Goal: Information Seeking & Learning: Learn about a topic

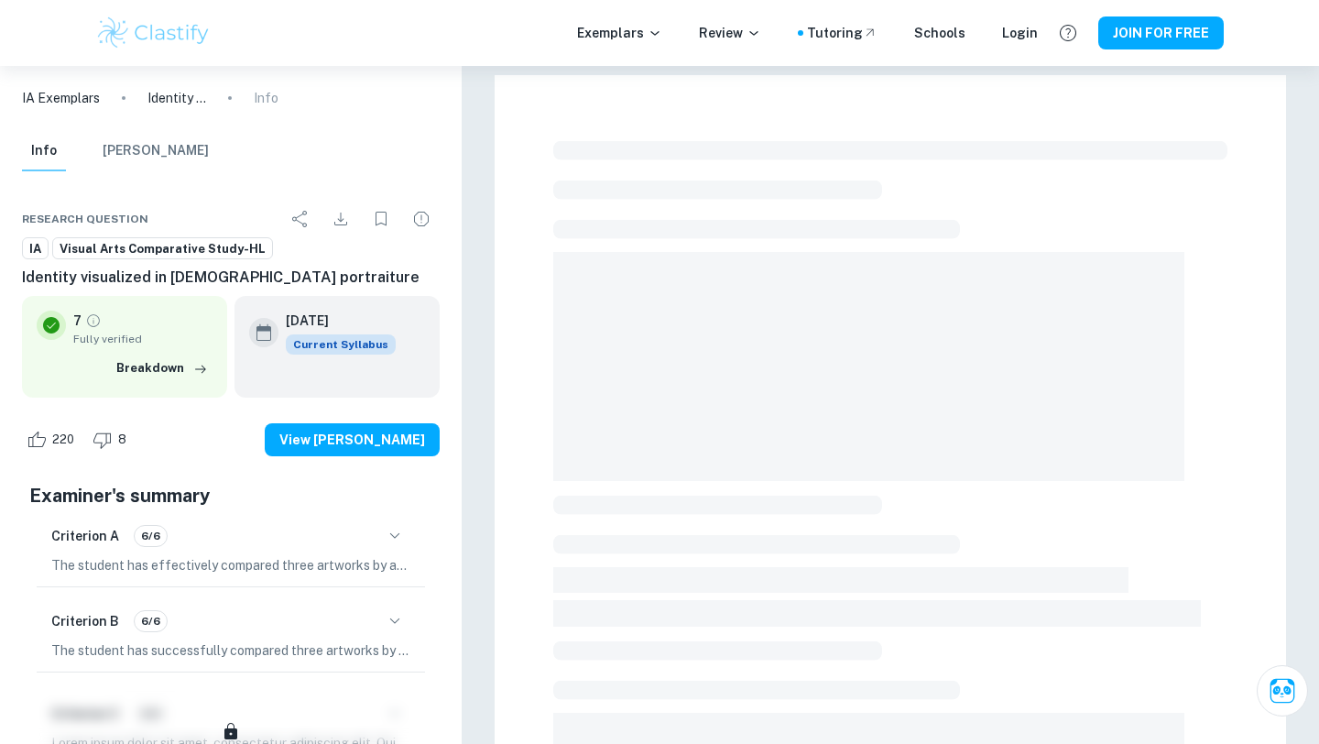
scroll to position [460, 0]
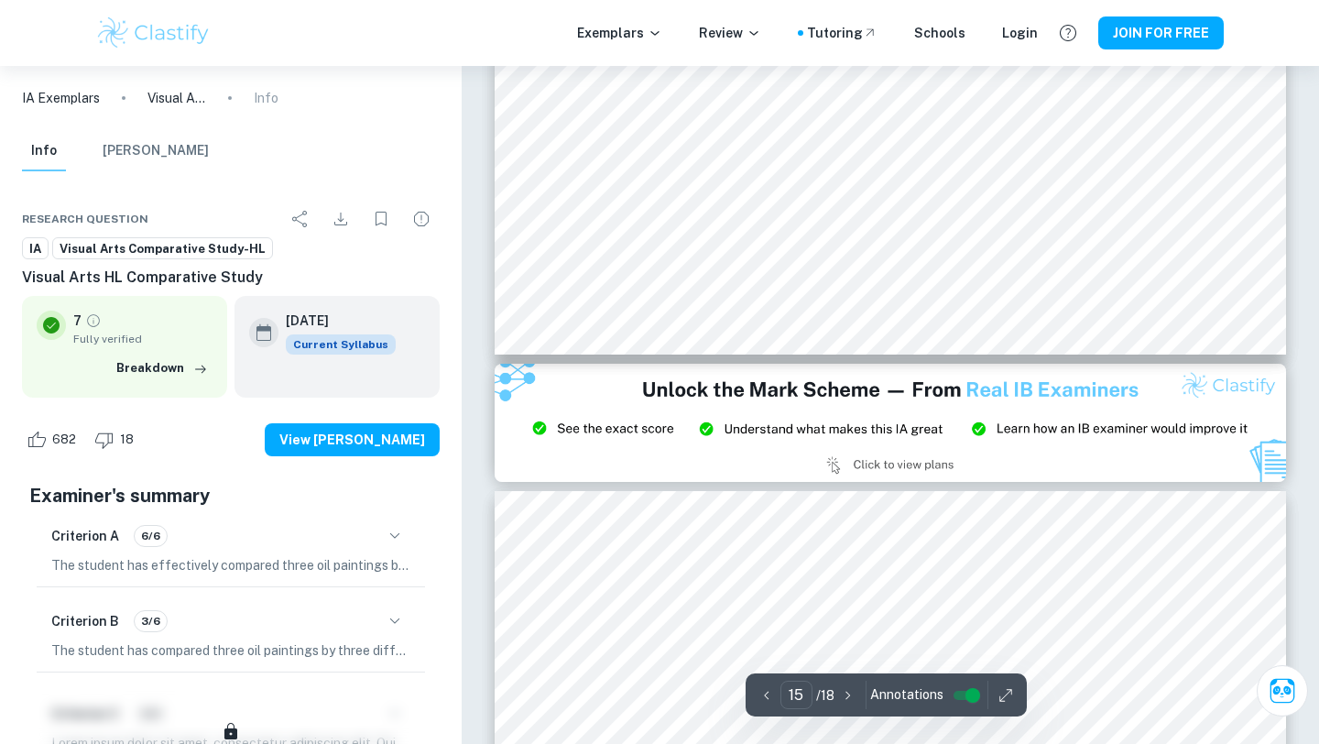
scroll to position [6771, 0]
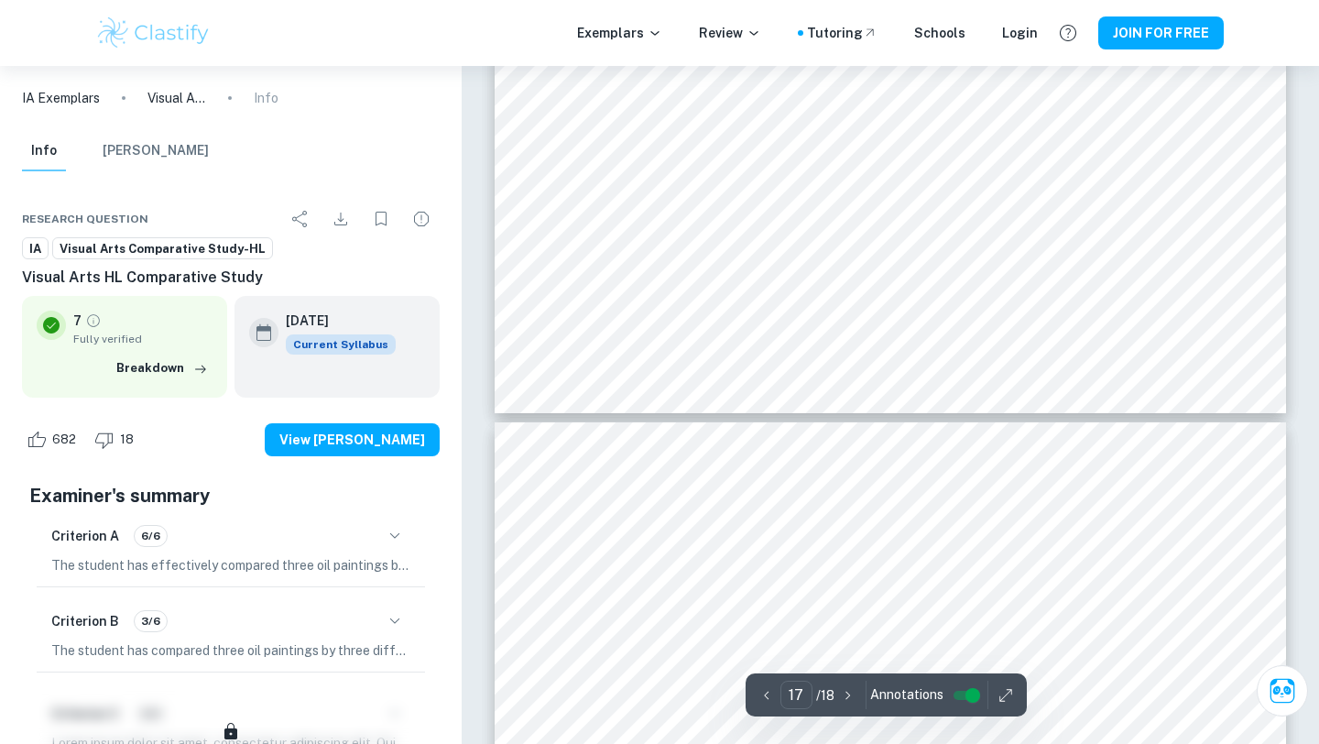
type input "18"
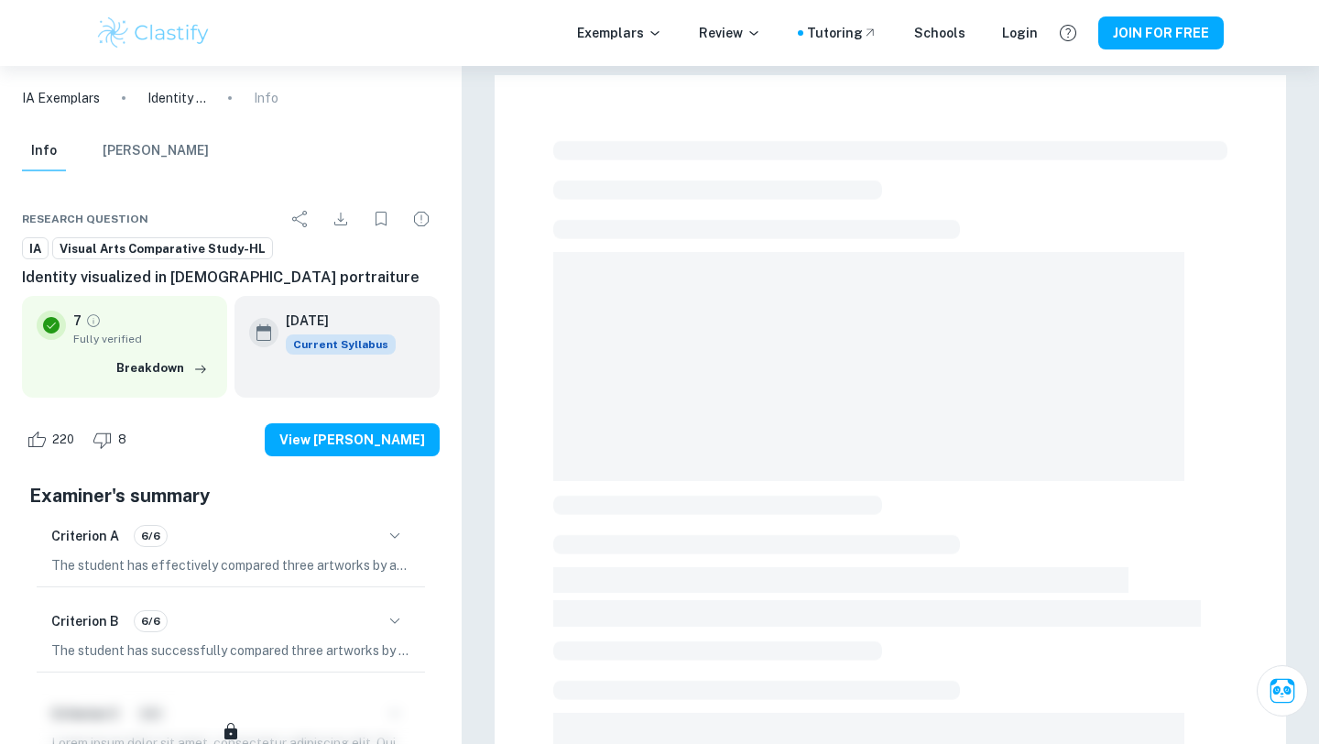
scroll to position [460, 0]
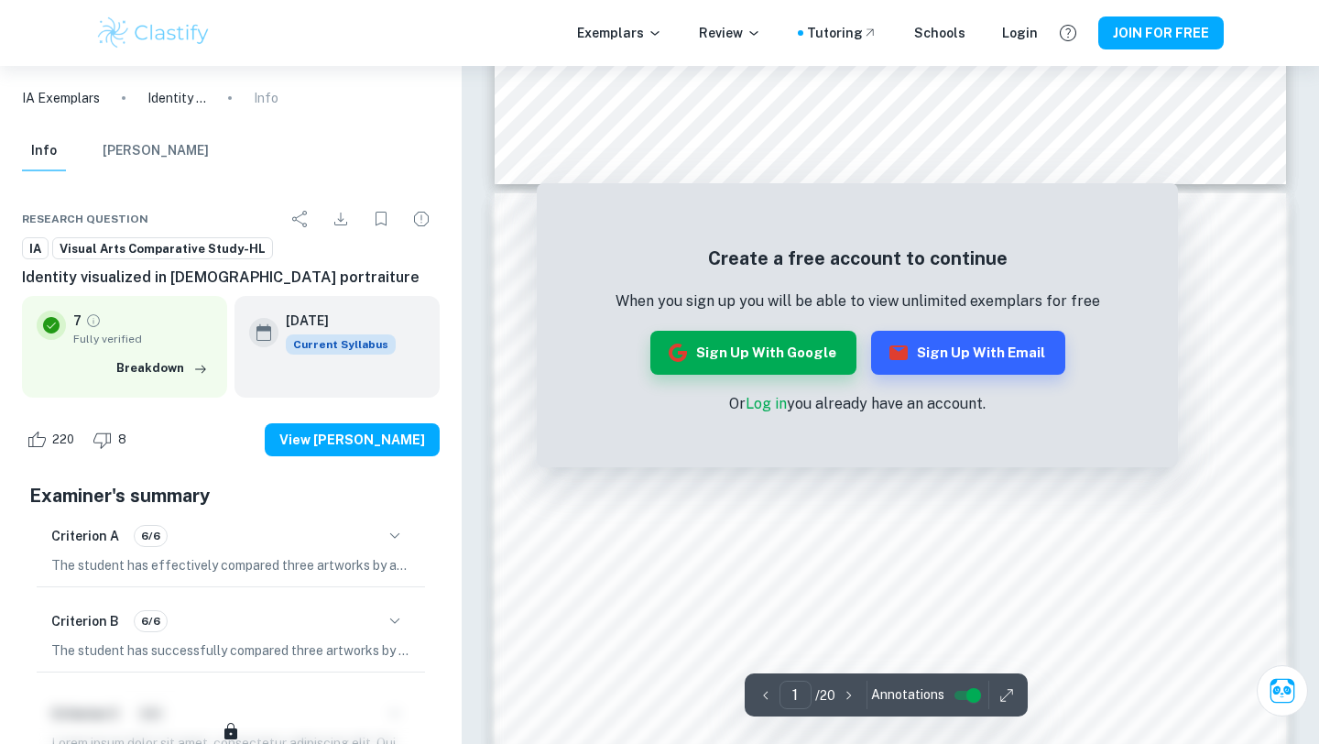
click at [724, 397] on p "Or Log in you already have an account." at bounding box center [858, 404] width 485 height 22
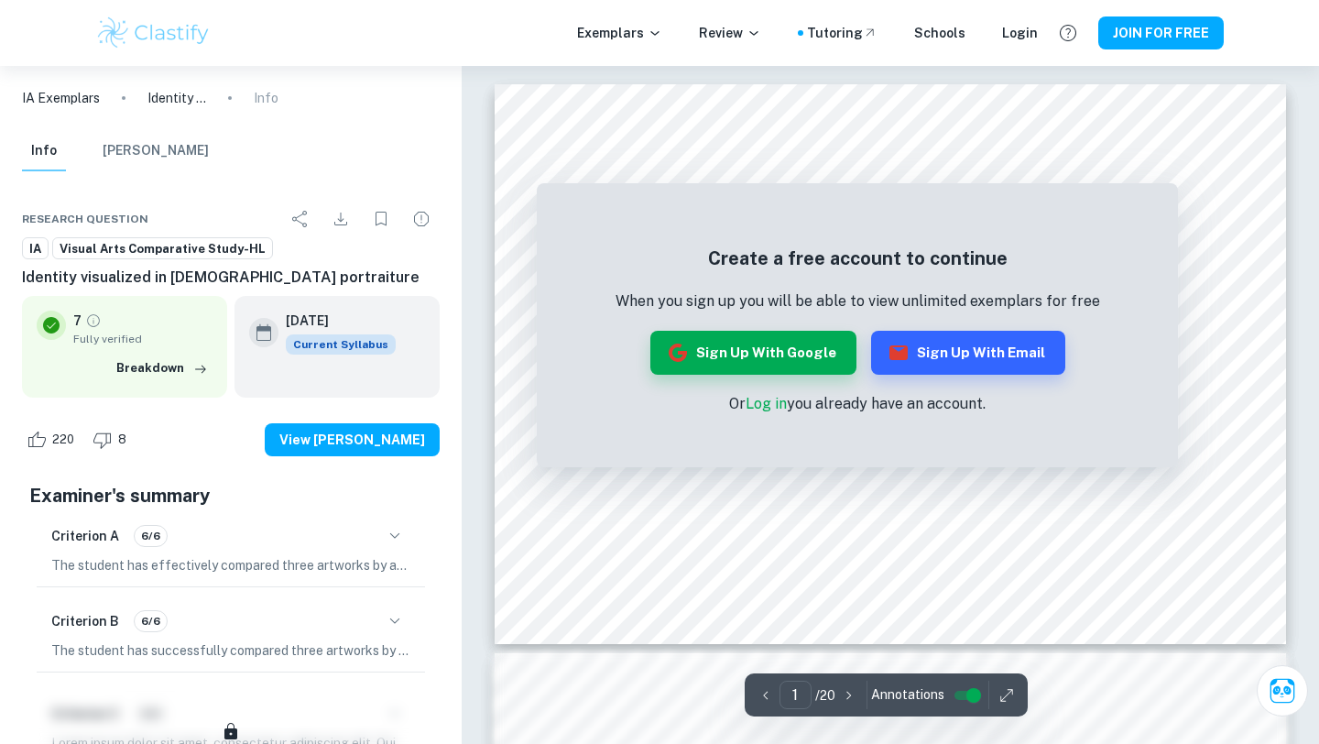
scroll to position [596, 0]
